Goal: Transaction & Acquisition: Download file/media

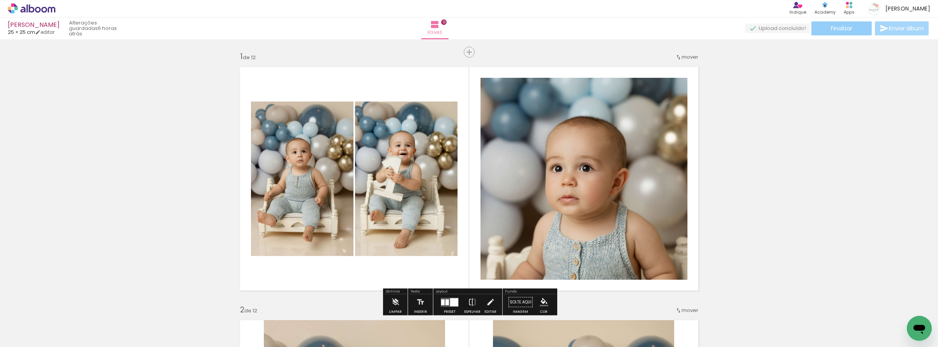
click at [830, 31] on span "Finalizar" at bounding box center [840, 28] width 21 height 5
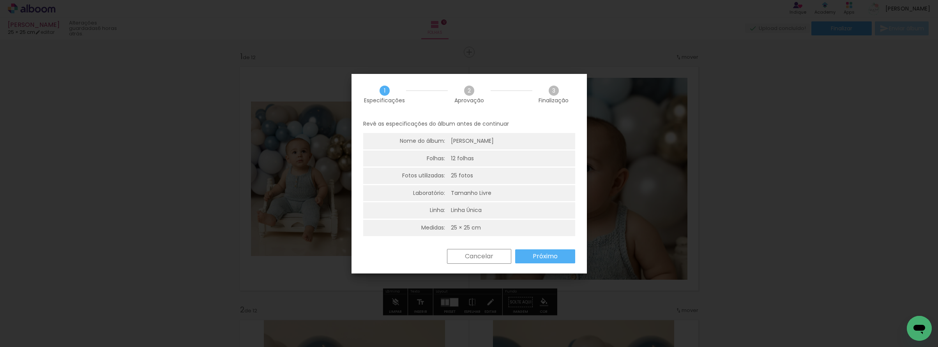
click at [0, 0] on slot "Próximo" at bounding box center [0, 0] width 0 height 0
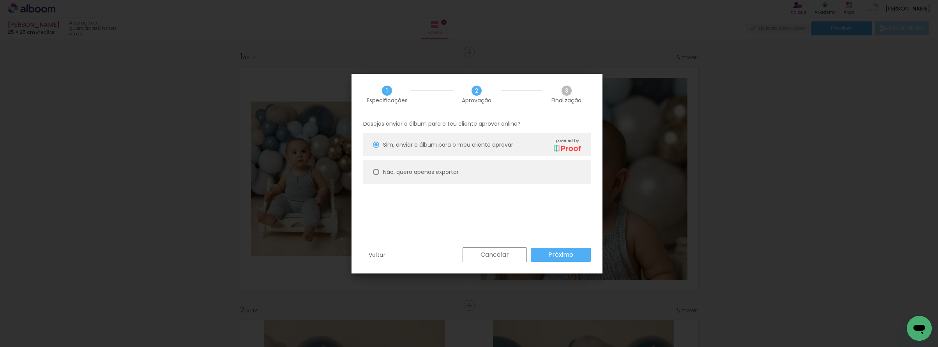
click at [0, 0] on slot "Não, quero apenas exportar" at bounding box center [0, 0] width 0 height 0
type paper-radio-button "on"
click at [545, 252] on paper-button "Próximo" at bounding box center [561, 255] width 60 height 14
type input "Alta, 300 DPI"
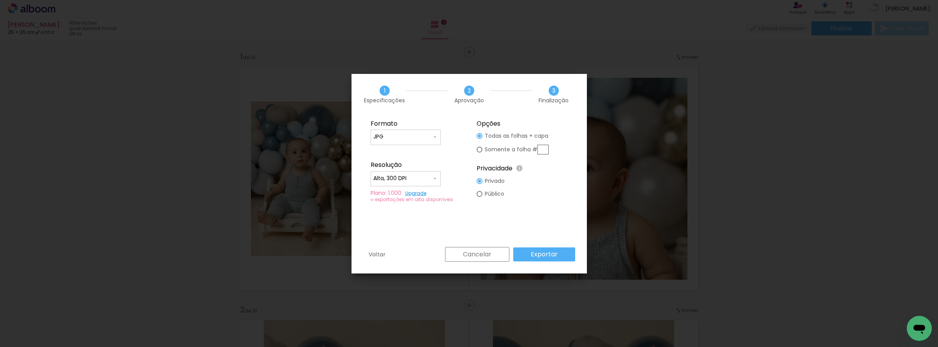
click at [0, 0] on slot "Exportar" at bounding box center [0, 0] width 0 height 0
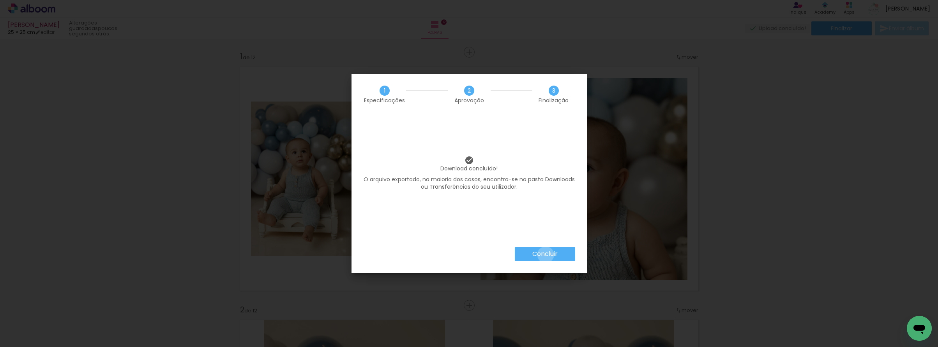
drag, startPoint x: 545, startPoint y: 255, endPoint x: 541, endPoint y: 253, distance: 4.5
click at [0, 0] on slot "Concluir" at bounding box center [0, 0] width 0 height 0
